Goal: Transaction & Acquisition: Obtain resource

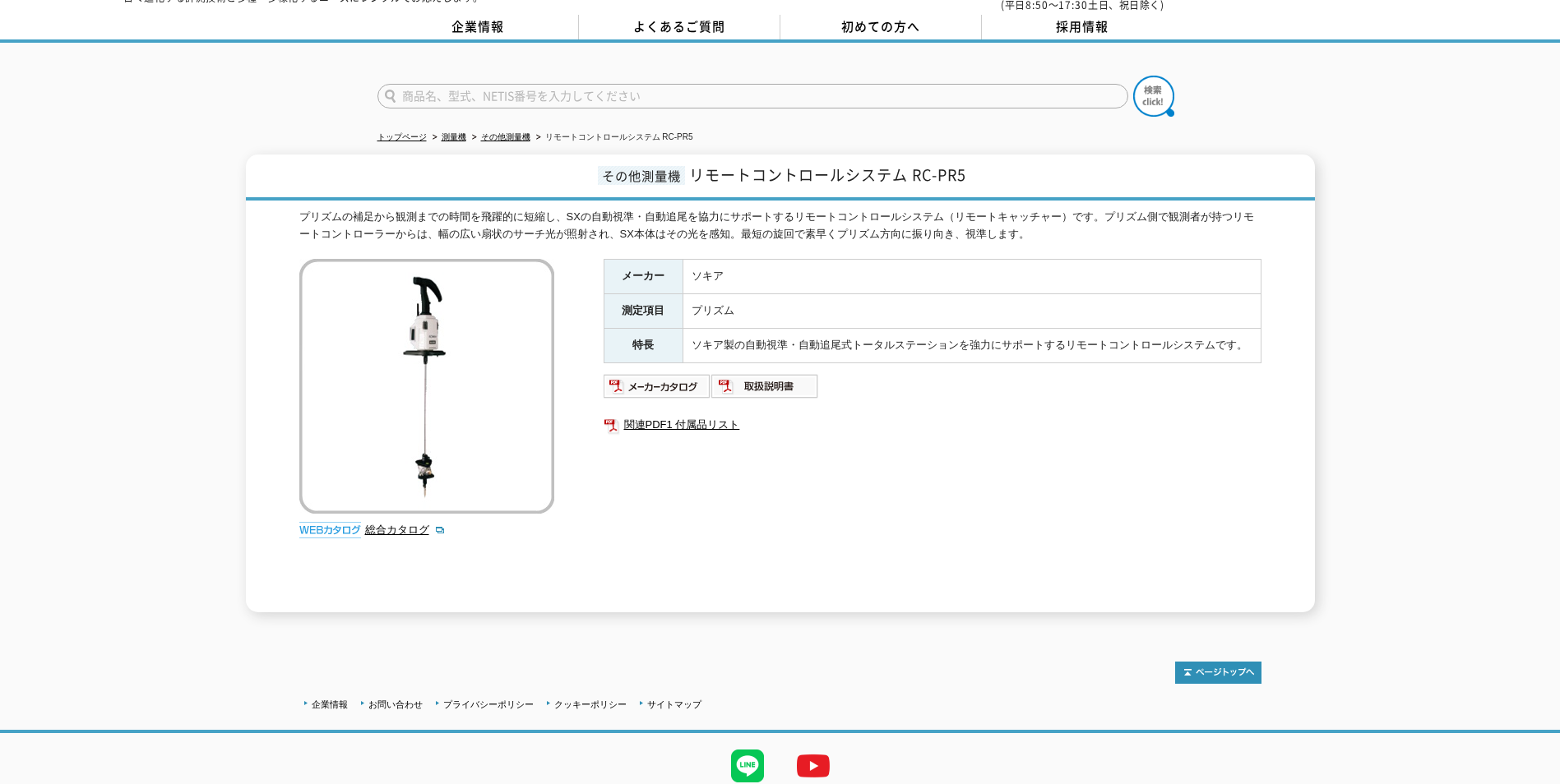
scroll to position [83, 0]
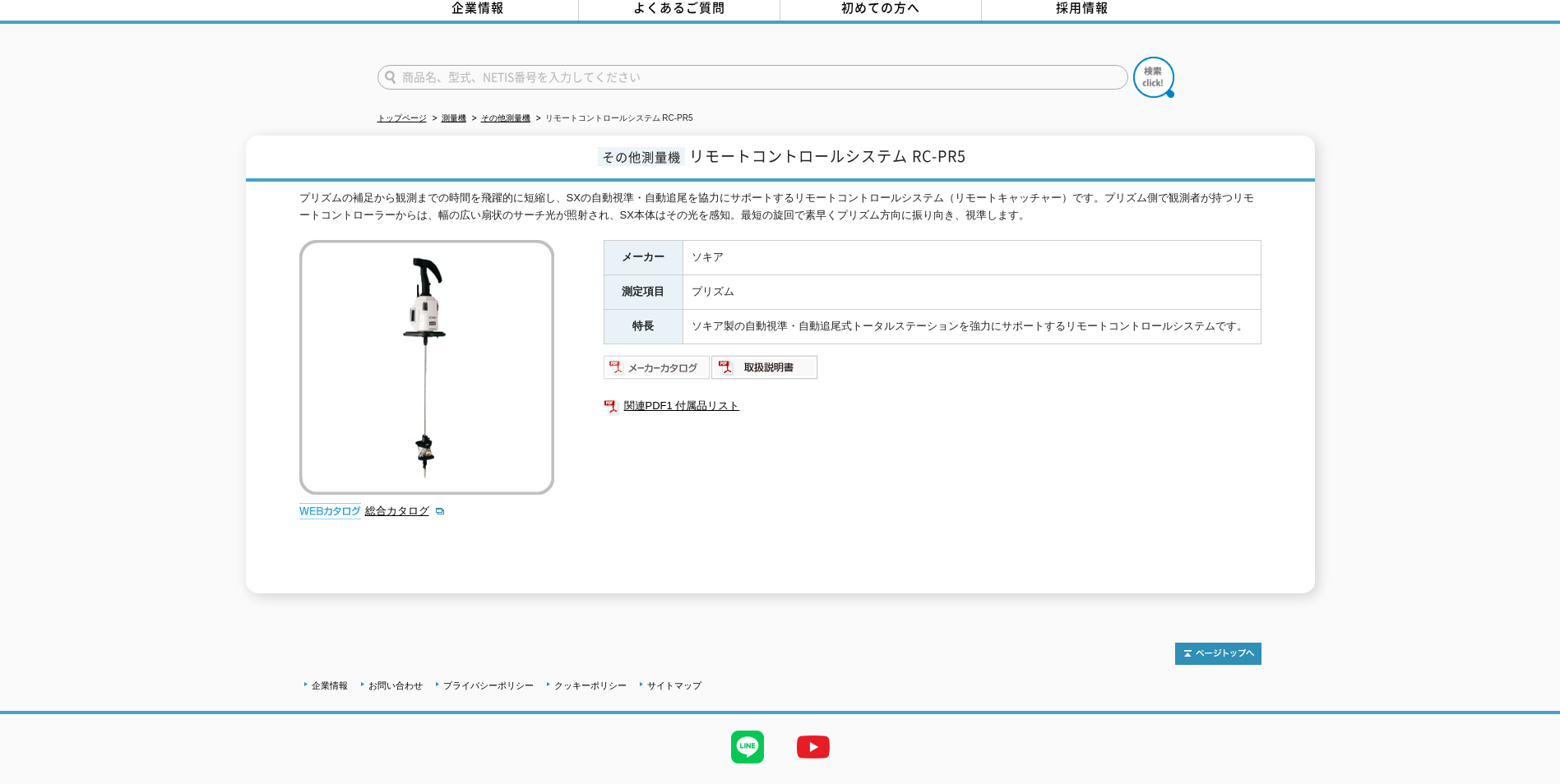
click at [667, 358] on img at bounding box center [657, 368] width 108 height 26
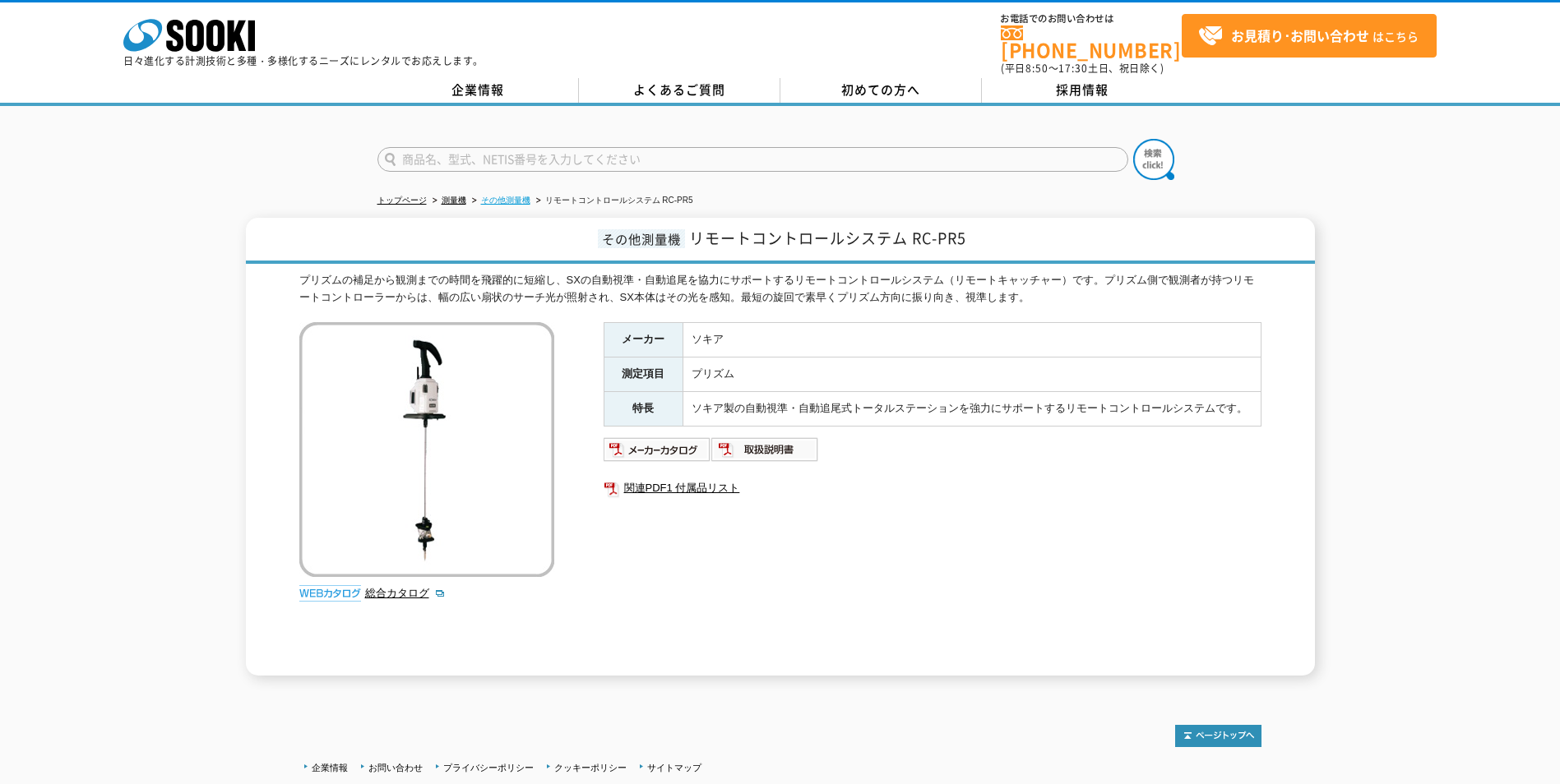
click at [512, 196] on link "その他測量機" at bounding box center [505, 201] width 49 height 9
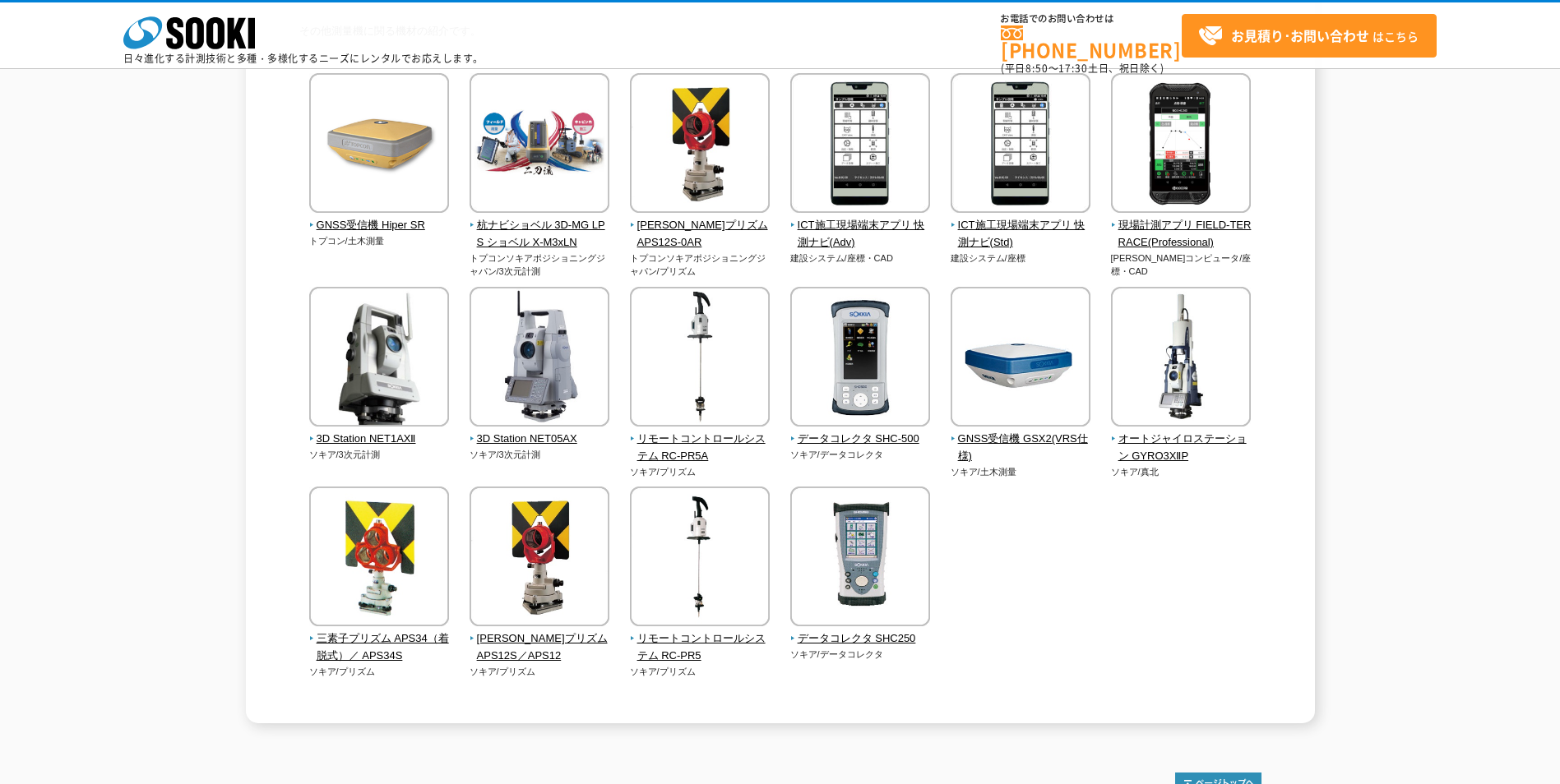
scroll to position [247, 0]
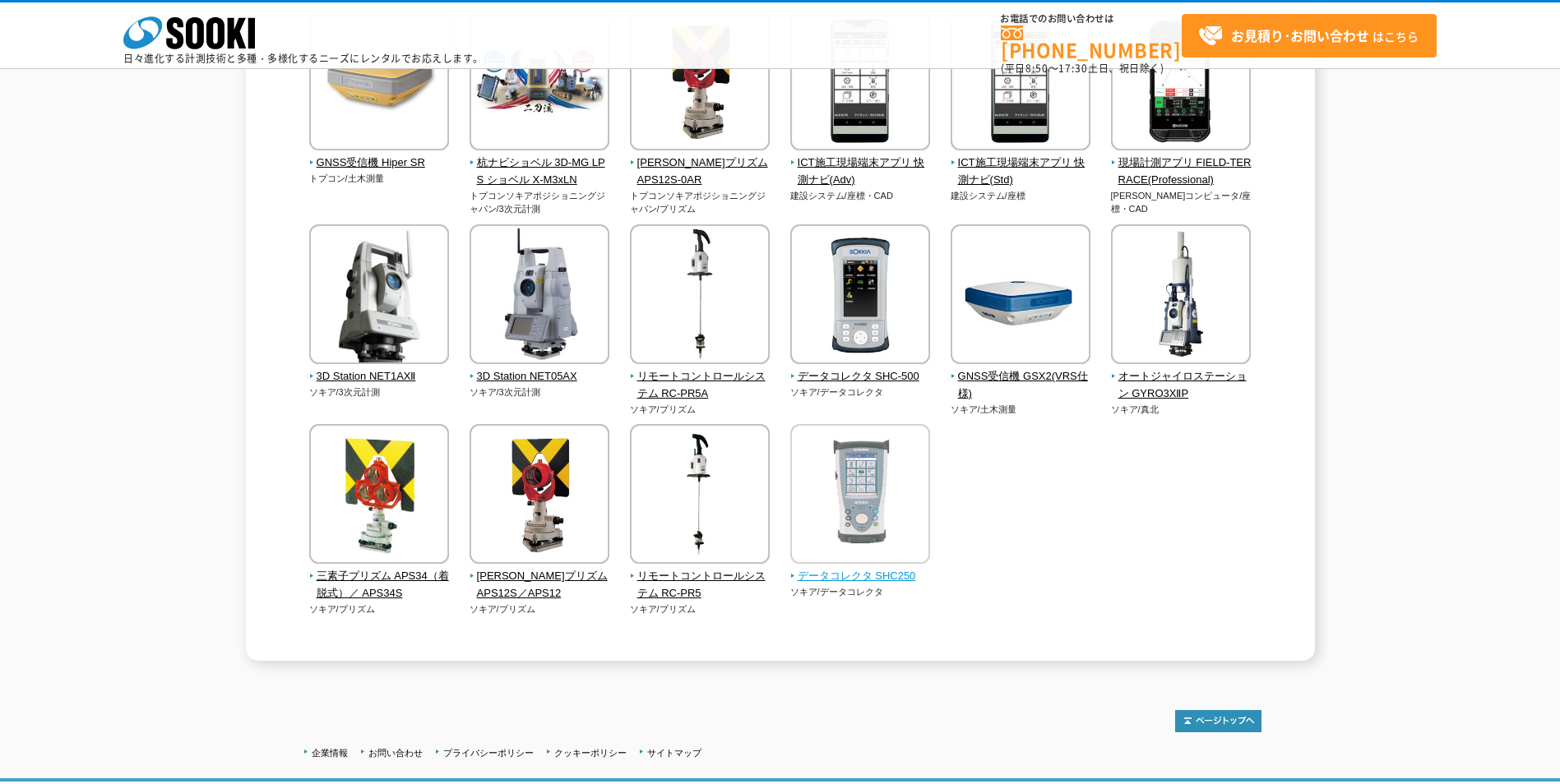
click at [885, 573] on span "データコレクタ SHC250" at bounding box center [860, 576] width 141 height 17
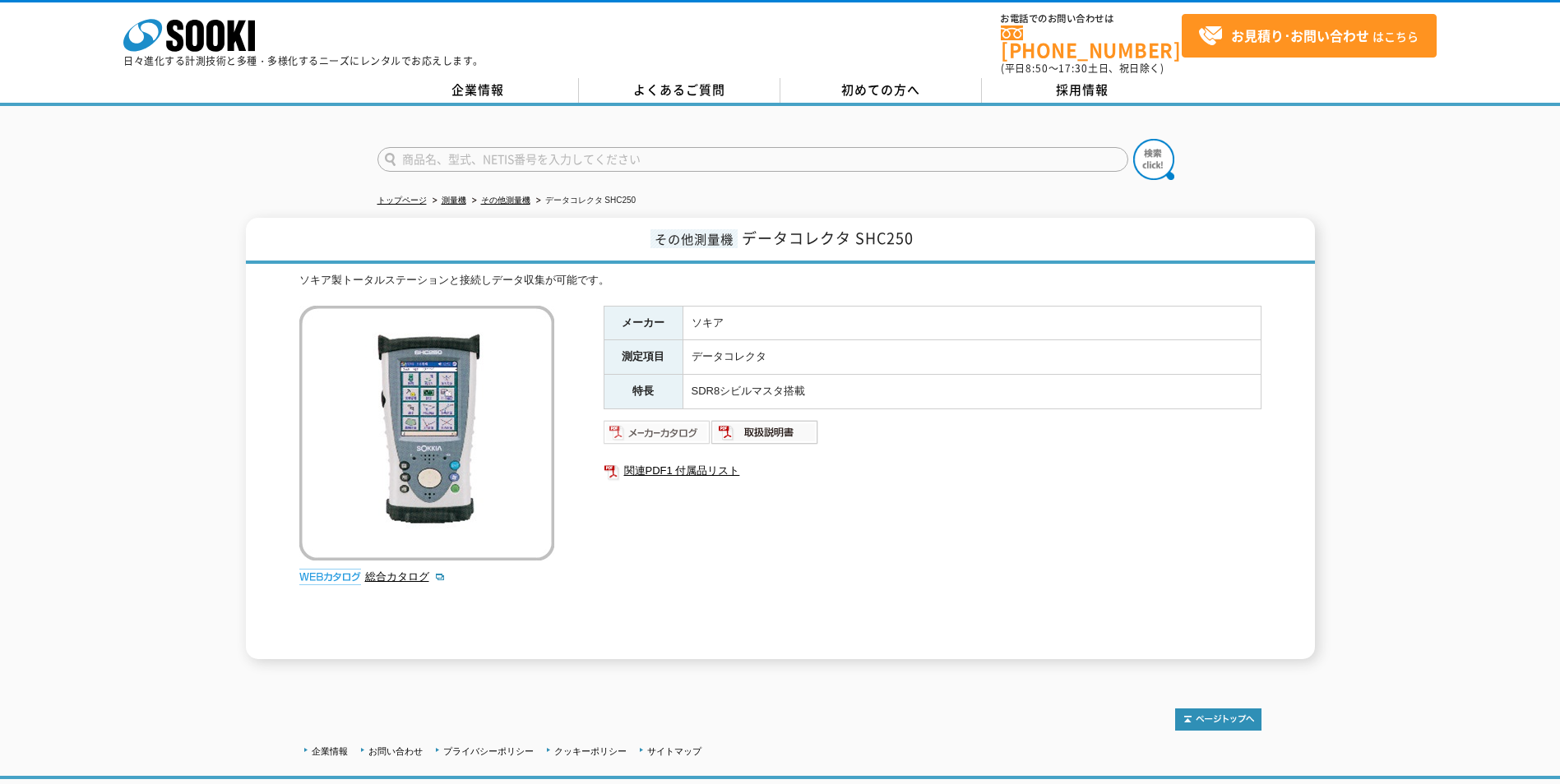
click at [668, 427] on img at bounding box center [657, 432] width 108 height 26
